Goal: Navigation & Orientation: Go to known website

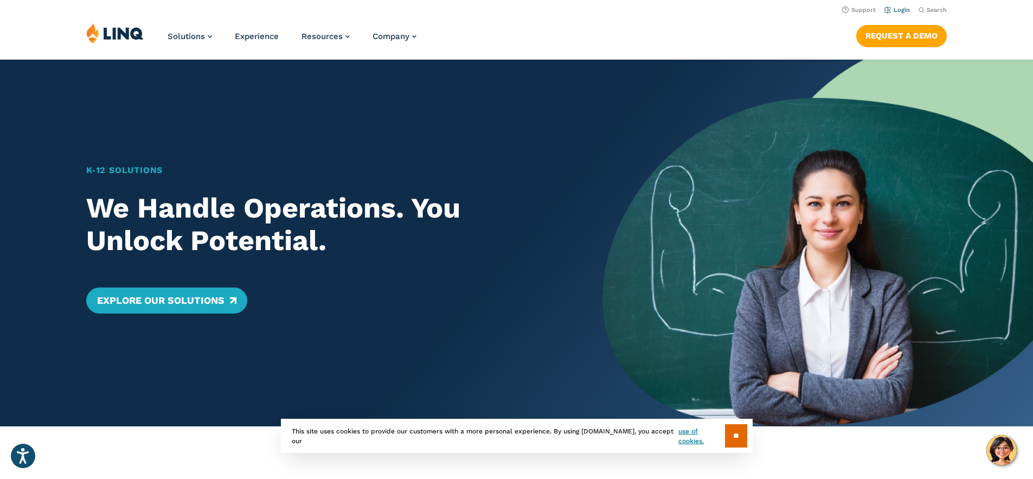
click at [897, 12] on link "Login" at bounding box center [897, 10] width 25 height 7
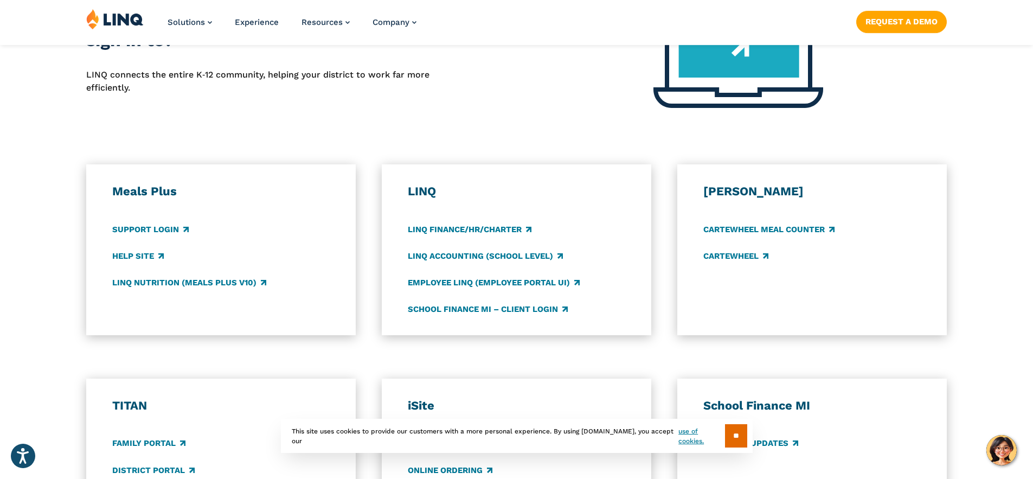
scroll to position [586, 0]
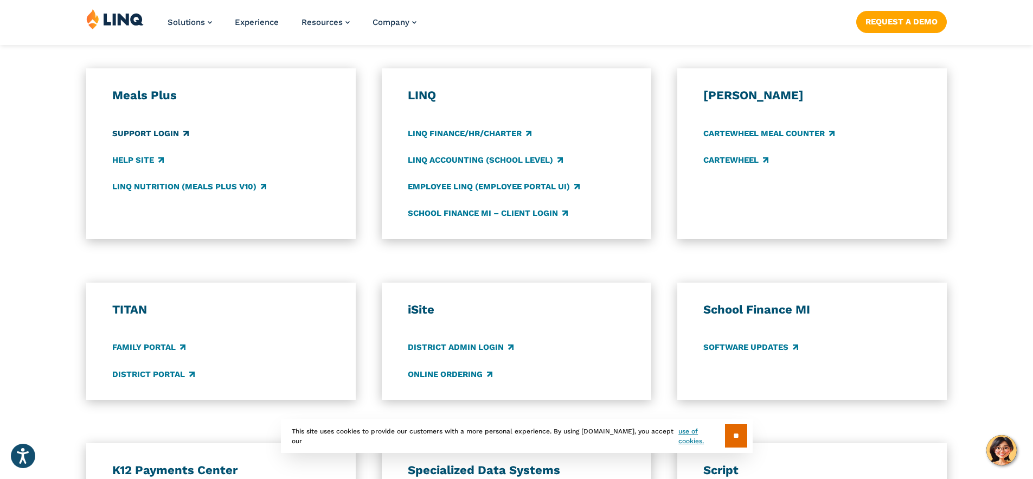
click at [156, 133] on link "Support Login" at bounding box center [150, 133] width 76 height 12
